Goal: Transaction & Acquisition: Purchase product/service

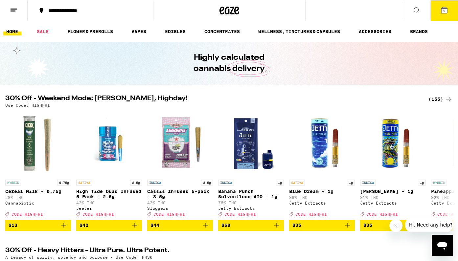
click at [445, 14] on button "2" at bounding box center [445, 10] width 28 height 20
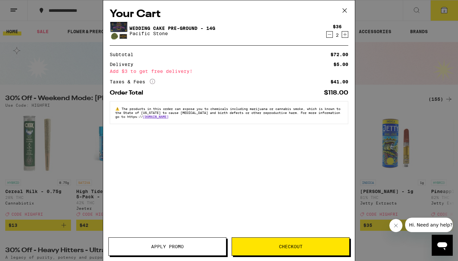
click at [329, 36] on icon "Decrement" at bounding box center [330, 35] width 6 height 8
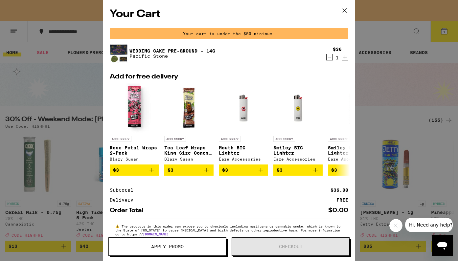
click at [330, 55] on icon "Decrement" at bounding box center [330, 57] width 6 height 8
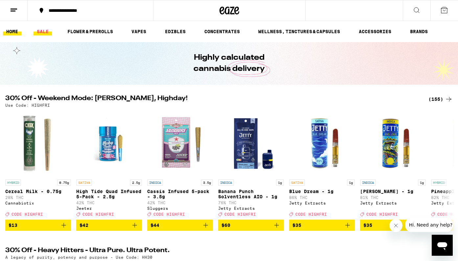
click at [43, 34] on link "SALE" at bounding box center [43, 32] width 18 height 8
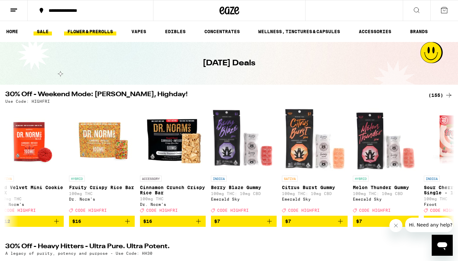
click at [96, 34] on link "FLOWER & PREROLLS" at bounding box center [90, 32] width 52 height 8
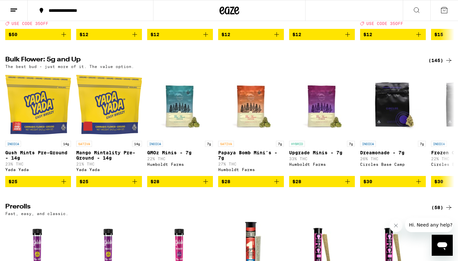
scroll to position [187, 0]
click at [437, 64] on div "(145)" at bounding box center [441, 61] width 24 height 8
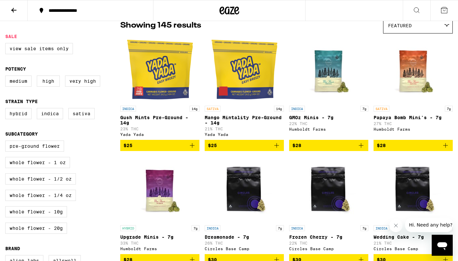
scroll to position [59, 0]
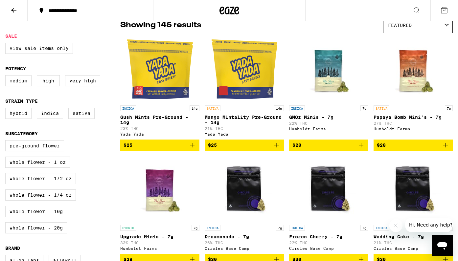
click at [178, 149] on span "$25" at bounding box center [160, 145] width 73 height 8
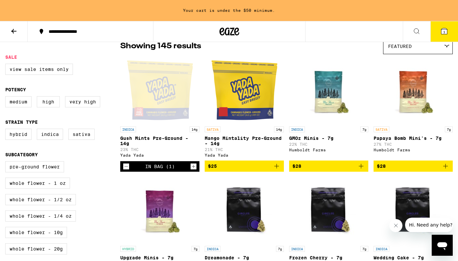
click at [195, 169] on icon "Increment" at bounding box center [194, 167] width 4 height 4
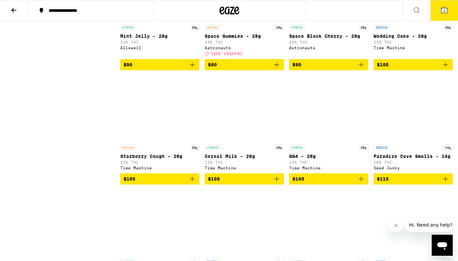
scroll to position [2848, 0]
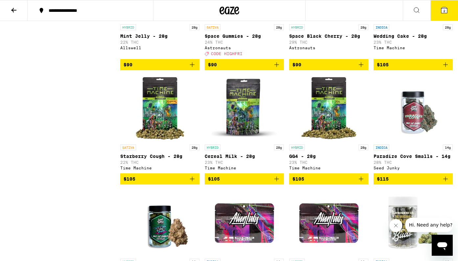
click at [441, 16] on button "2" at bounding box center [445, 10] width 28 height 20
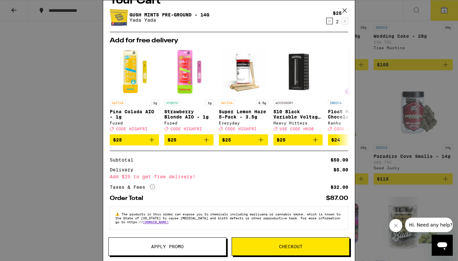
scroll to position [18, 0]
click at [262, 245] on span "Checkout" at bounding box center [290, 247] width 117 height 5
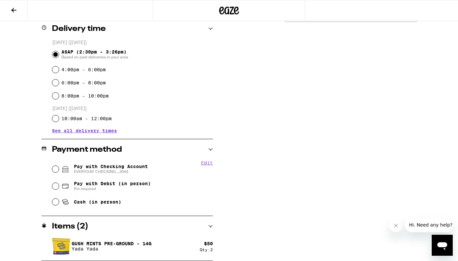
scroll to position [165, 0]
click at [130, 167] on span "Pay with Checking Account EVERYDAY CHECKING ...9144" at bounding box center [111, 169] width 74 height 11
click at [59, 167] on input "Pay with Checking Account EVERYDAY CHECKING ...9144" at bounding box center [55, 169] width 7 height 7
radio input "true"
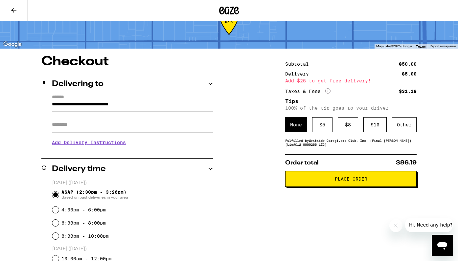
scroll to position [23, 0]
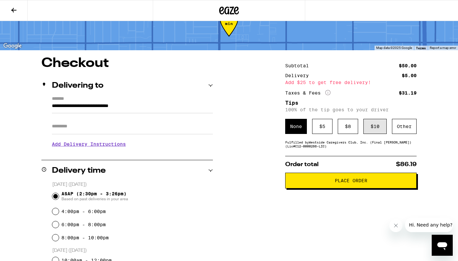
click at [371, 128] on div "$ 10" at bounding box center [375, 126] width 23 height 15
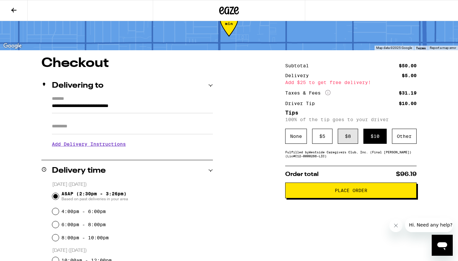
click at [349, 135] on div "$ 8" at bounding box center [348, 136] width 20 height 15
click at [330, 198] on button "Place Order" at bounding box center [351, 191] width 132 height 16
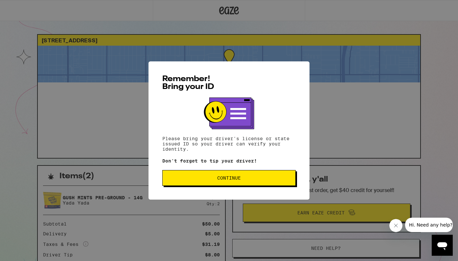
click at [253, 176] on button "Continue" at bounding box center [229, 178] width 134 height 16
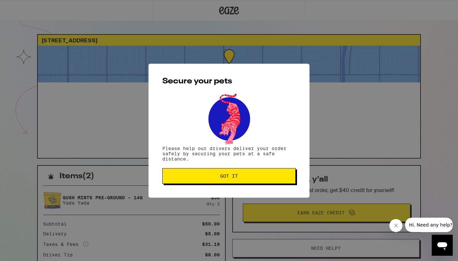
click at [253, 176] on span "Got it" at bounding box center [229, 176] width 122 height 5
